Goal: Task Accomplishment & Management: Manage account settings

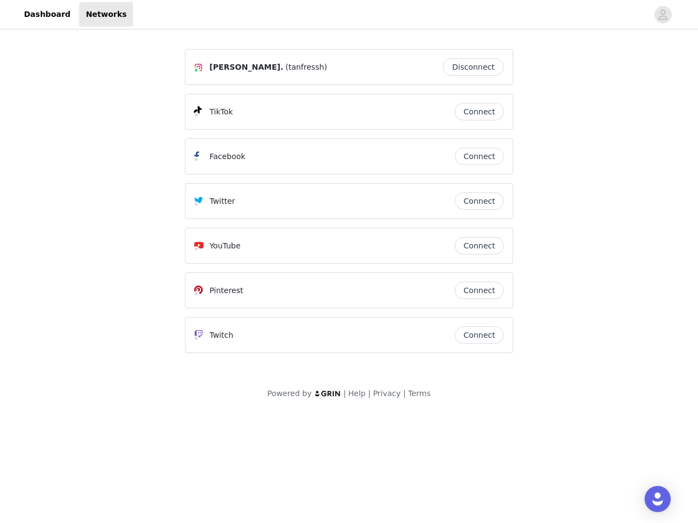
click at [349, 206] on div "Twitter" at bounding box center [324, 201] width 261 height 13
click at [349, 15] on div at bounding box center [390, 14] width 515 height 25
click at [663, 15] on icon "avatar" at bounding box center [662, 14] width 10 height 17
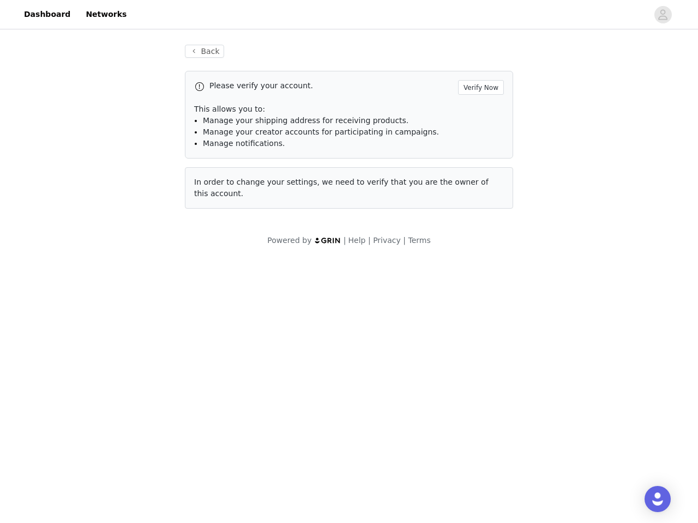
click at [476, 67] on div "Back Please verify your account. Verify Now This allows you to: Manage your shi…" at bounding box center [349, 127] width 354 height 190
click at [479, 112] on p "This allows you to:" at bounding box center [349, 109] width 310 height 11
click at [479, 156] on div "Please verify your account. Verify Now This allows you to: Manage your shipping…" at bounding box center [349, 115] width 328 height 88
click at [479, 201] on div "Back Please verify your account. Verify Now This allows you to: Manage your shi…" at bounding box center [349, 127] width 354 height 190
click at [479, 246] on div "Powered by | Help | Privacy | Terms" at bounding box center [349, 247] width 698 height 25
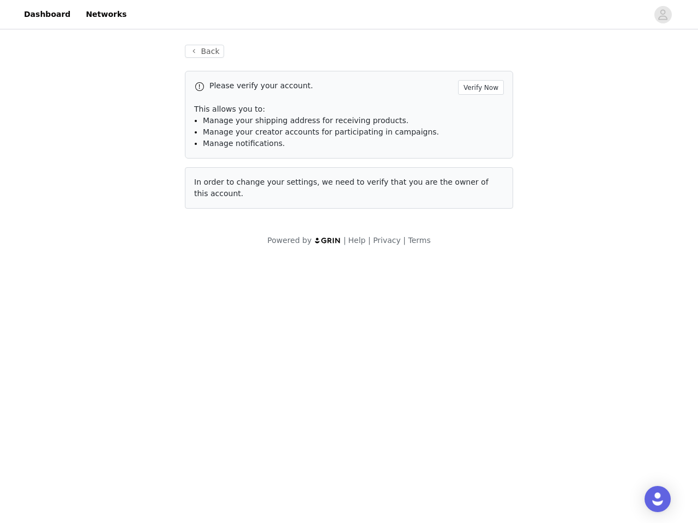
click at [479, 291] on body "Dashboard Networks Back Please verify your account. Verify Now This allows you …" at bounding box center [349, 261] width 698 height 523
click at [479, 335] on body "Dashboard Networks Back Please verify your account. Verify Now This allows you …" at bounding box center [349, 261] width 698 height 523
